Goal: Task Accomplishment & Management: Complete application form

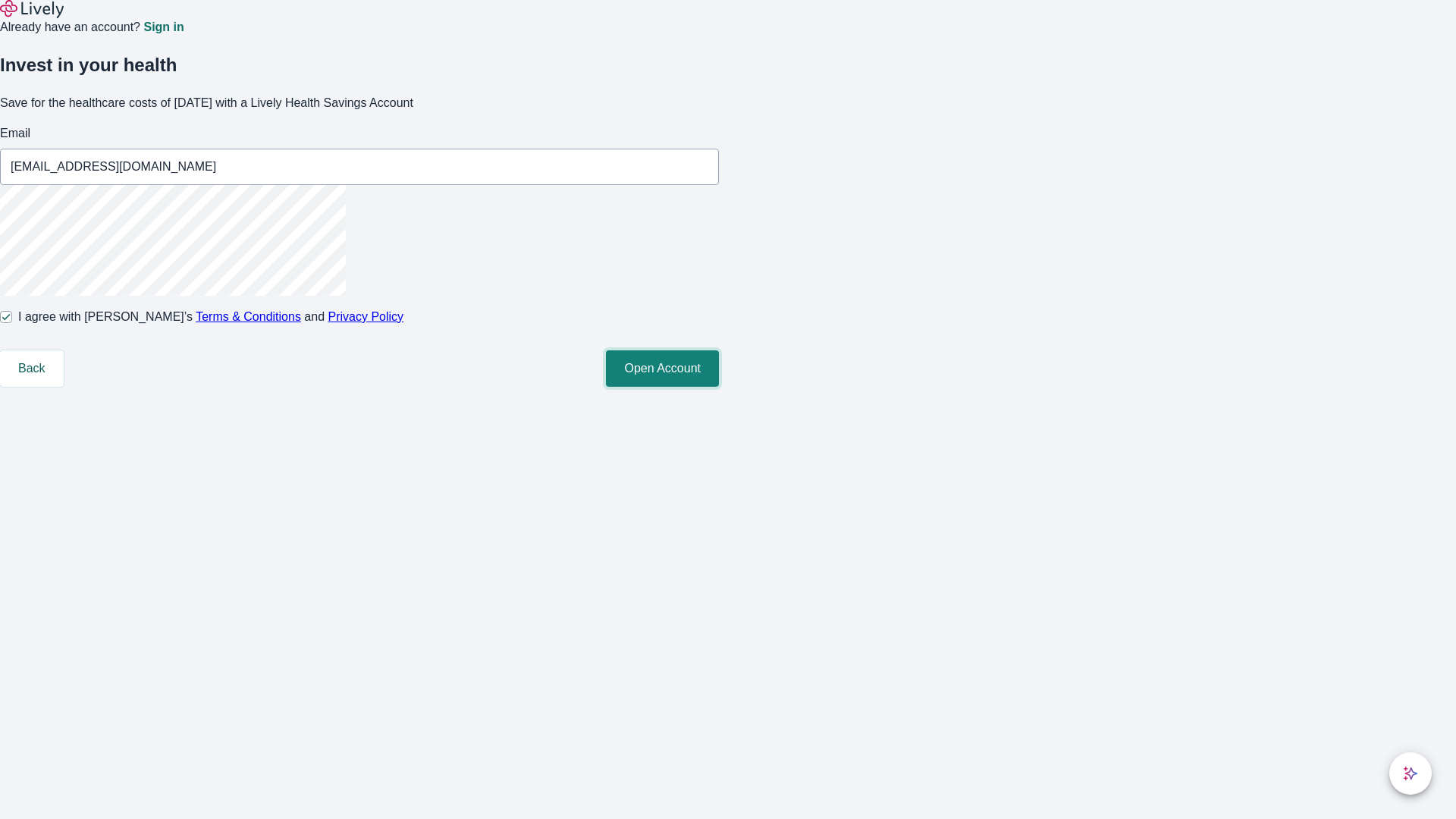
click at [719, 386] on button "Open Account" at bounding box center [662, 368] width 113 height 36
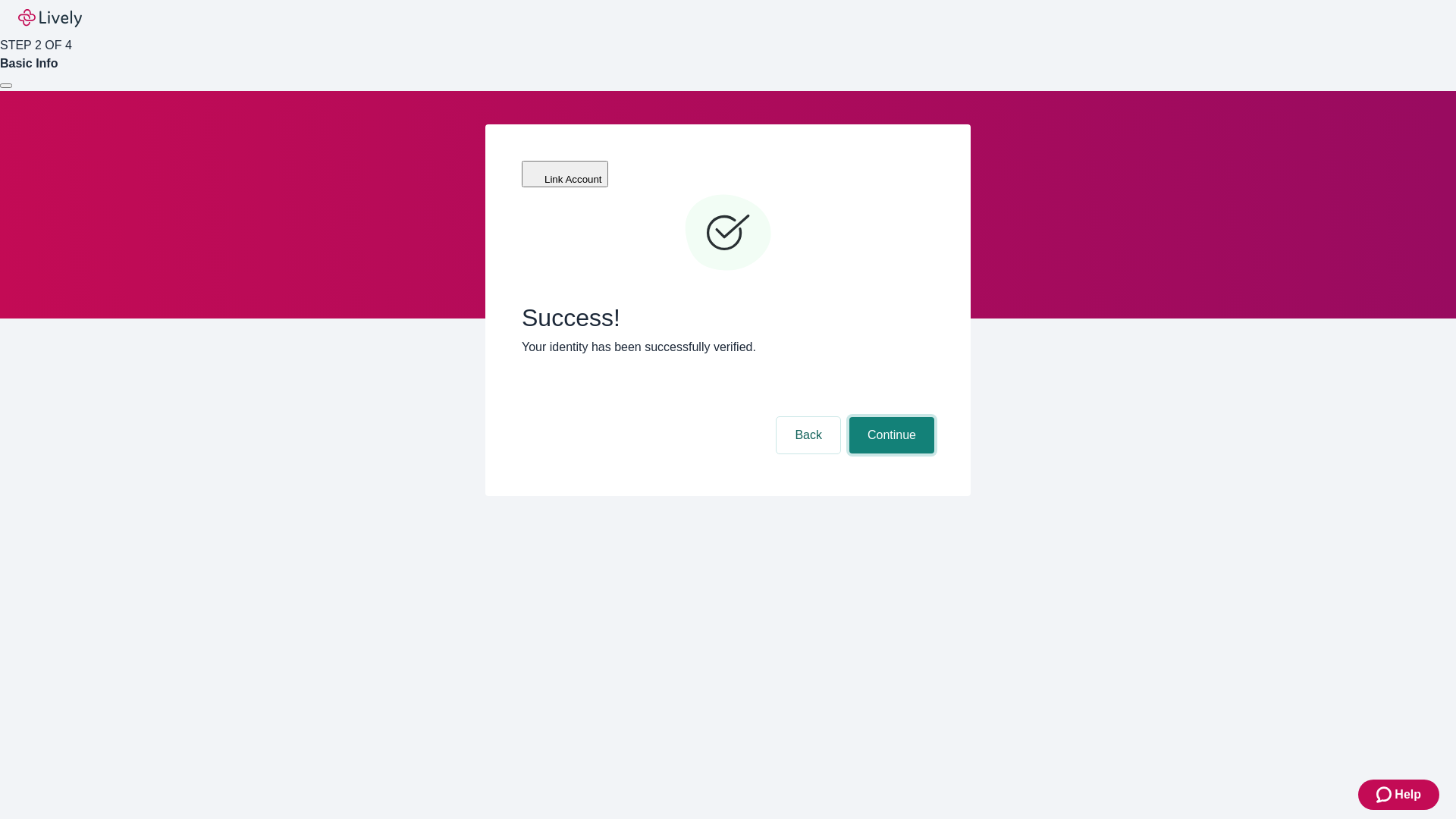
click at [889, 417] on button "Continue" at bounding box center [891, 435] width 84 height 36
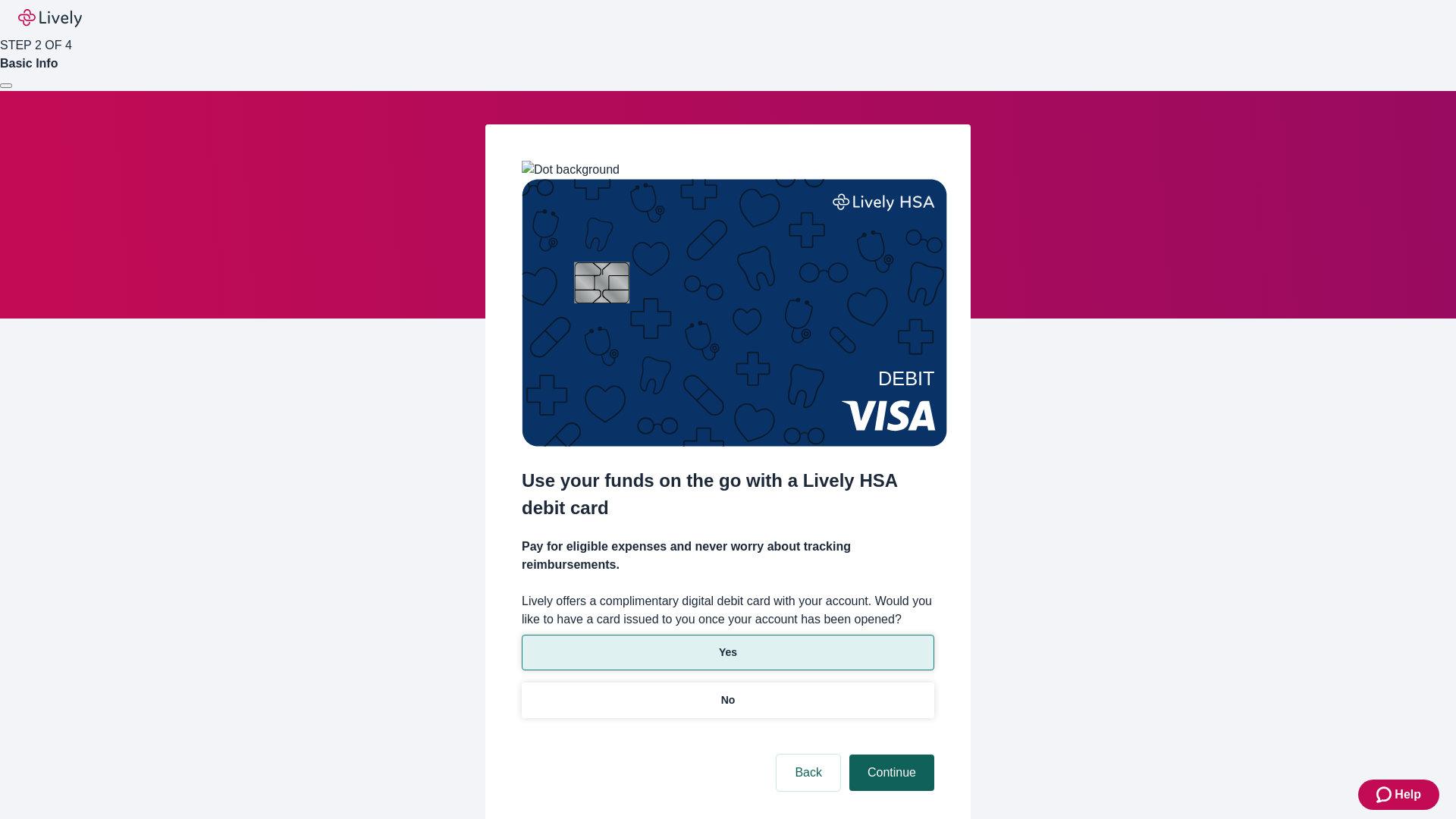
click at [727, 644] on p "Yes" at bounding box center [727, 652] width 18 height 16
click at [889, 754] on button "Continue" at bounding box center [891, 772] width 84 height 36
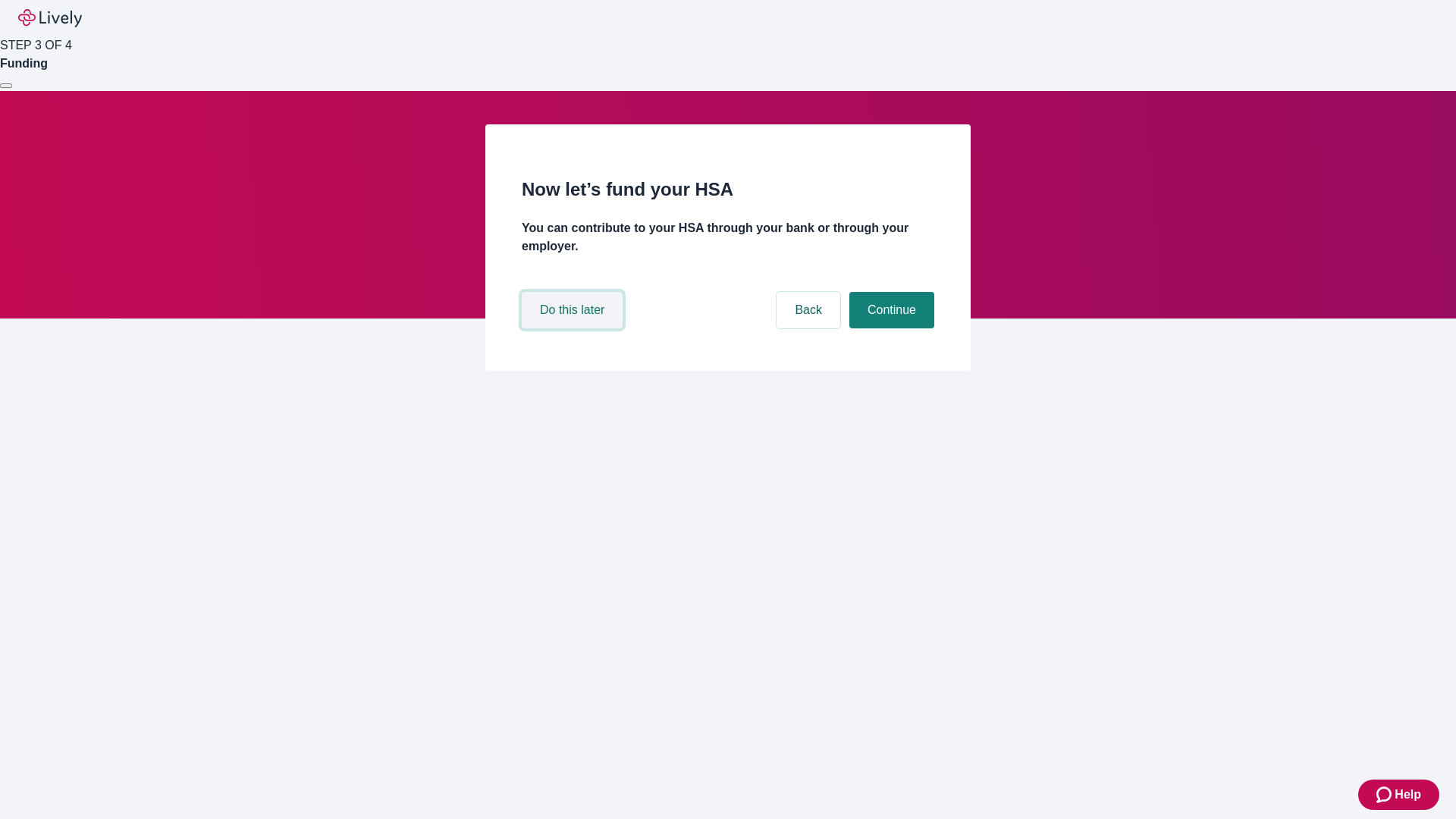
click at [574, 328] on button "Do this later" at bounding box center [572, 310] width 101 height 36
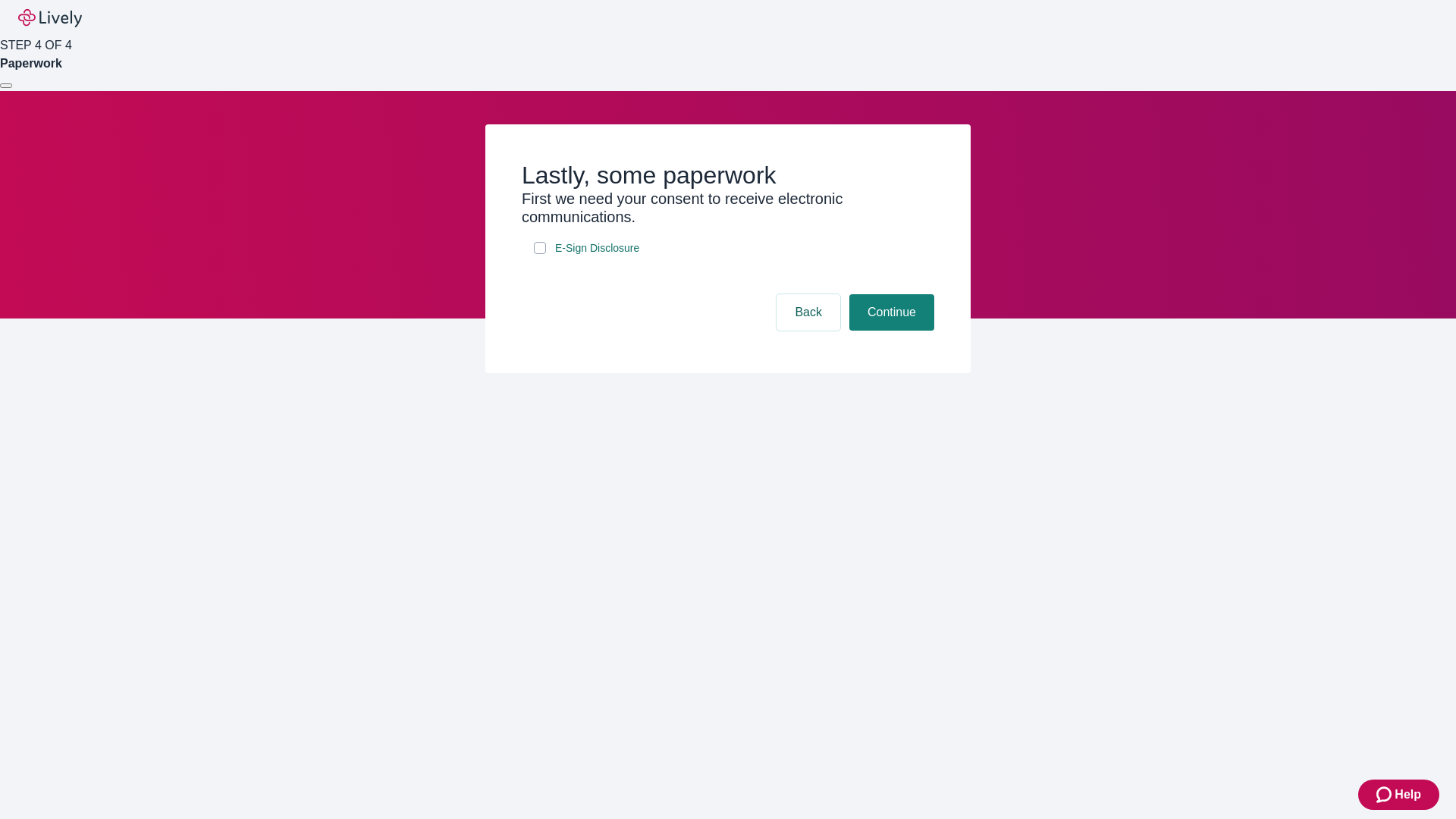
click at [540, 254] on input "E-Sign Disclosure" at bounding box center [539, 248] width 12 height 12
checkbox input "true"
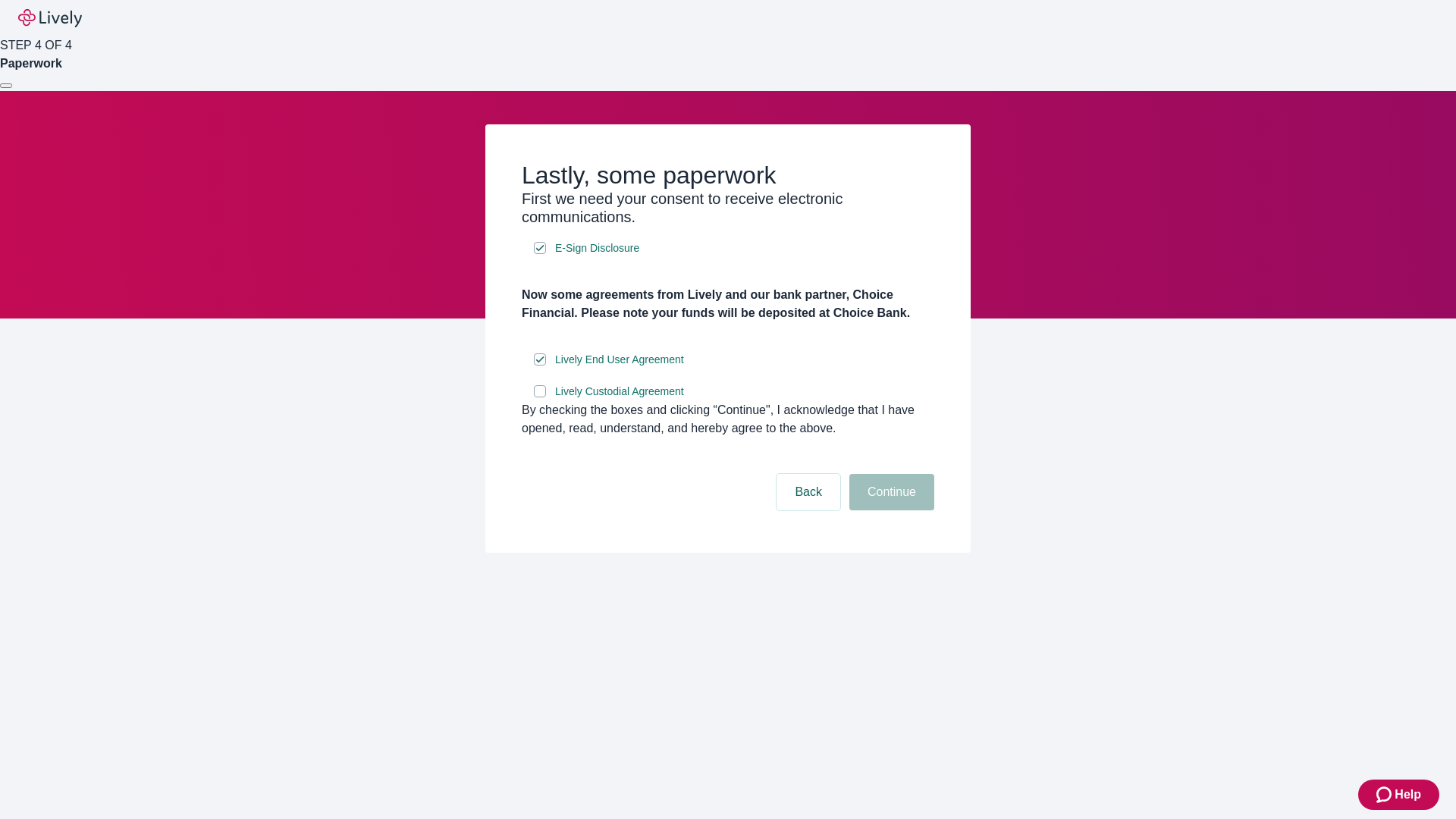
click at [540, 398] on input "Lively Custodial Agreement" at bounding box center [539, 391] width 12 height 12
checkbox input "true"
click at [889, 511] on button "Continue" at bounding box center [891, 492] width 84 height 36
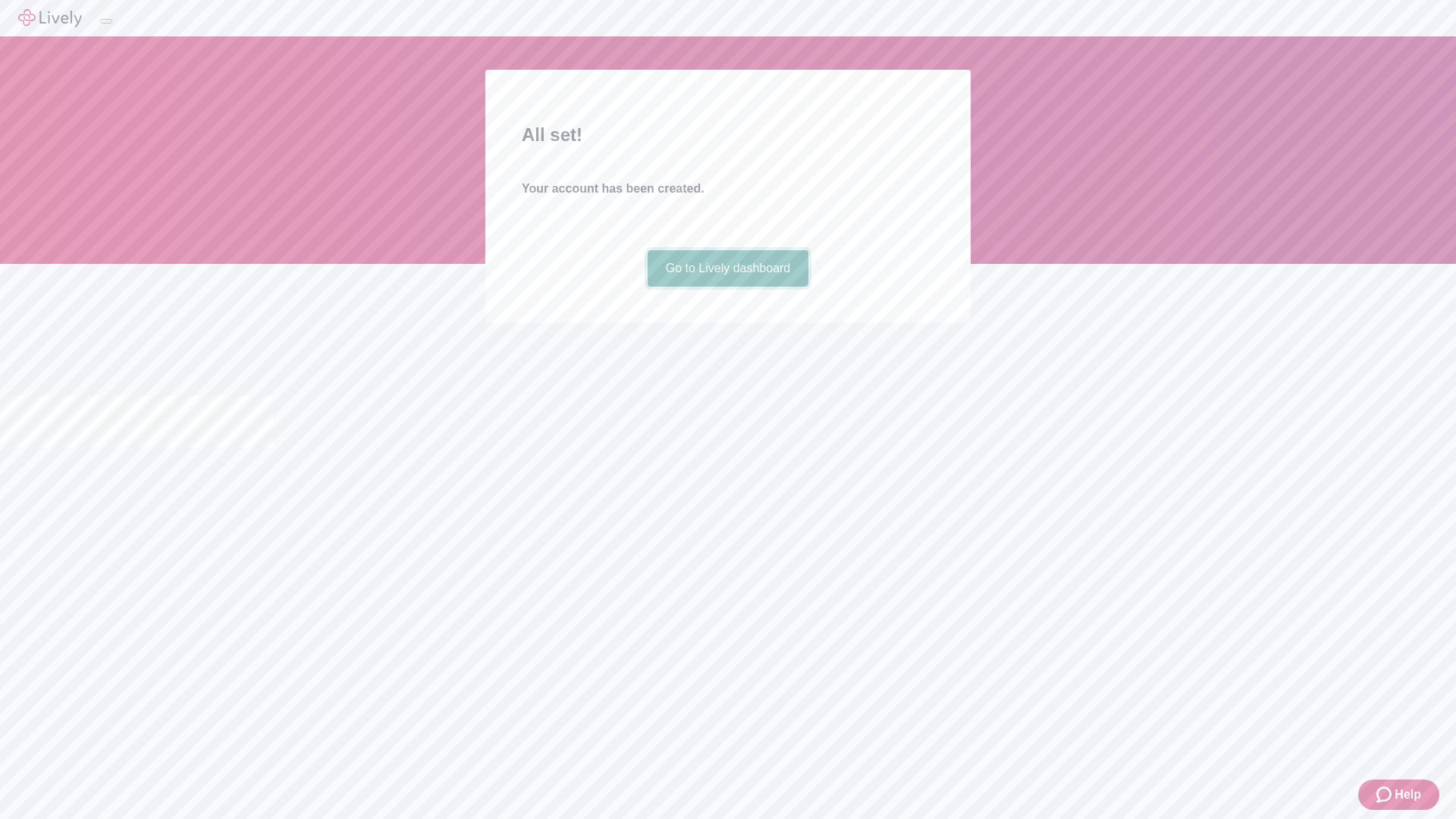
click at [727, 287] on link "Go to Lively dashboard" at bounding box center [728, 269] width 161 height 36
